Goal: Task Accomplishment & Management: Manage account settings

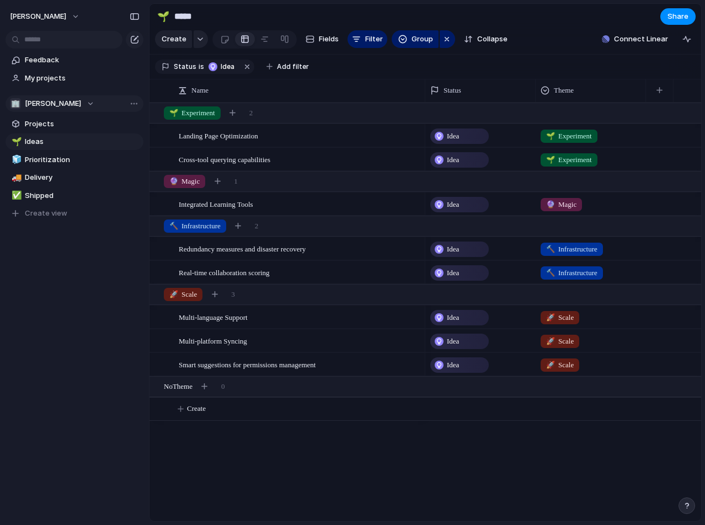
click at [90, 99] on div "🏢 Michael-mulligan" at bounding box center [52, 103] width 84 height 11
click at [63, 170] on span "Create new team" at bounding box center [57, 165] width 61 height 11
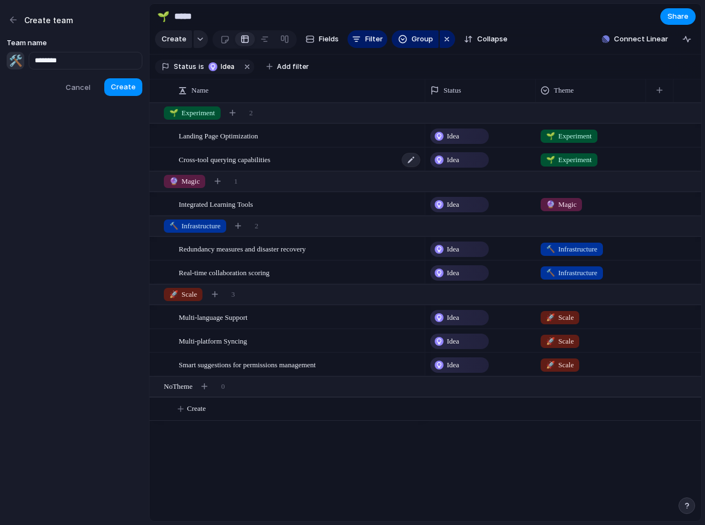
type input "********"
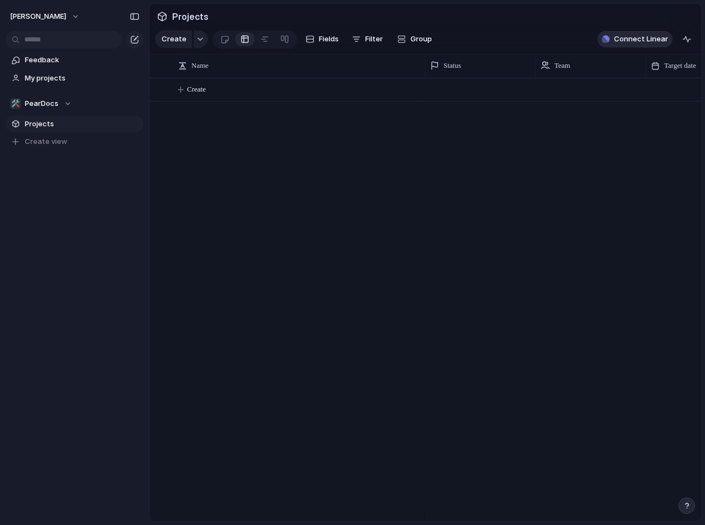
click at [625, 40] on span "Connect Linear" at bounding box center [641, 39] width 54 height 11
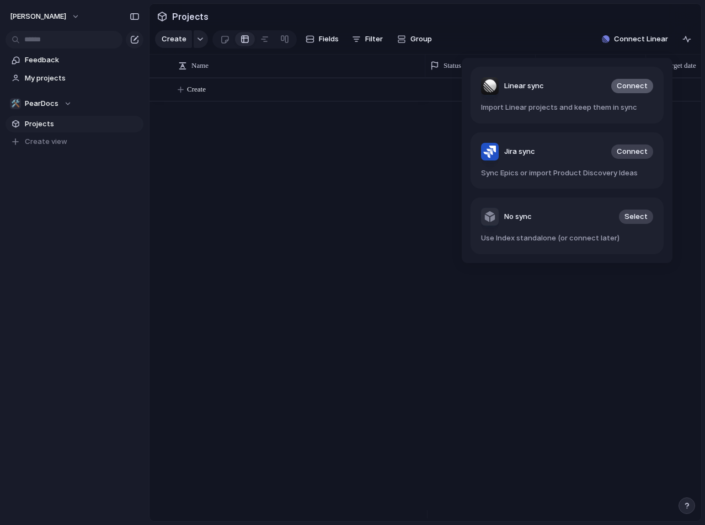
click at [629, 87] on span "Connect" at bounding box center [631, 86] width 31 height 11
click at [329, 214] on div "Linear sync Connect Import Linear projects and keep them in sync Jira sync Conn…" at bounding box center [352, 262] width 705 height 525
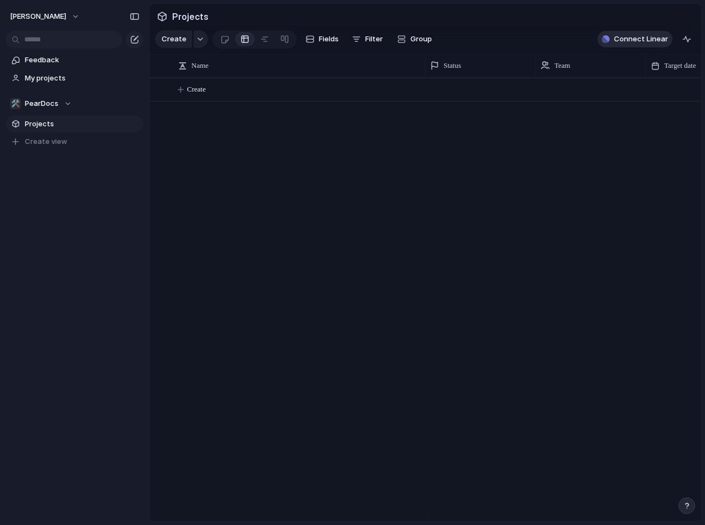
click at [625, 45] on span "Connect Linear" at bounding box center [641, 39] width 54 height 11
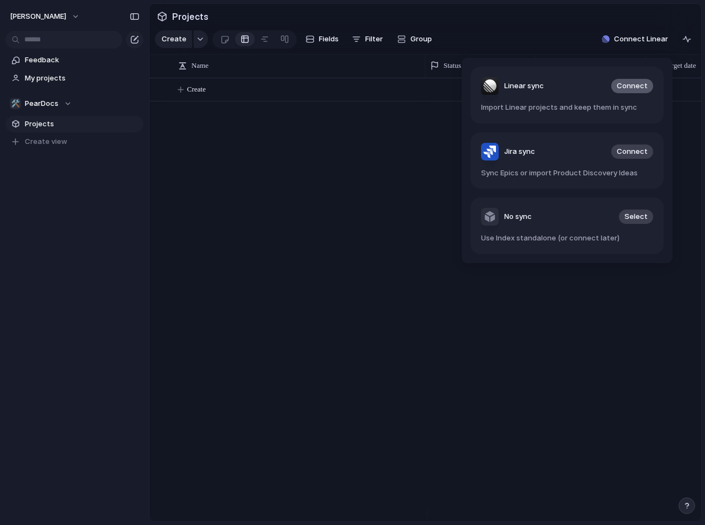
click at [635, 88] on span "Connect" at bounding box center [631, 86] width 31 height 11
click at [624, 84] on span "Connect" at bounding box center [631, 86] width 31 height 11
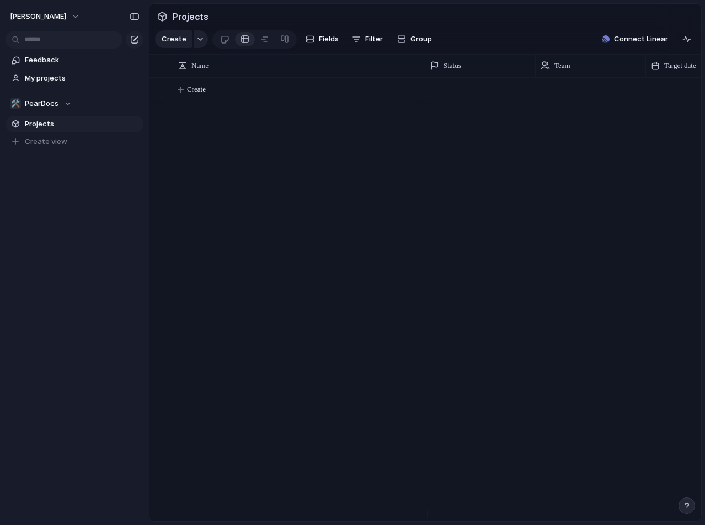
drag, startPoint x: 328, startPoint y: 247, endPoint x: 336, endPoint y: 243, distance: 9.4
click at [329, 247] on div "Linear sync Connect Import Linear projects and keep them in sync Jira sync Conn…" at bounding box center [352, 262] width 705 height 525
click at [273, 164] on div "Create" at bounding box center [424, 299] width 551 height 443
click at [491, 25] on section "Projects" at bounding box center [424, 16] width 551 height 25
